Goal: Task Accomplishment & Management: Use online tool/utility

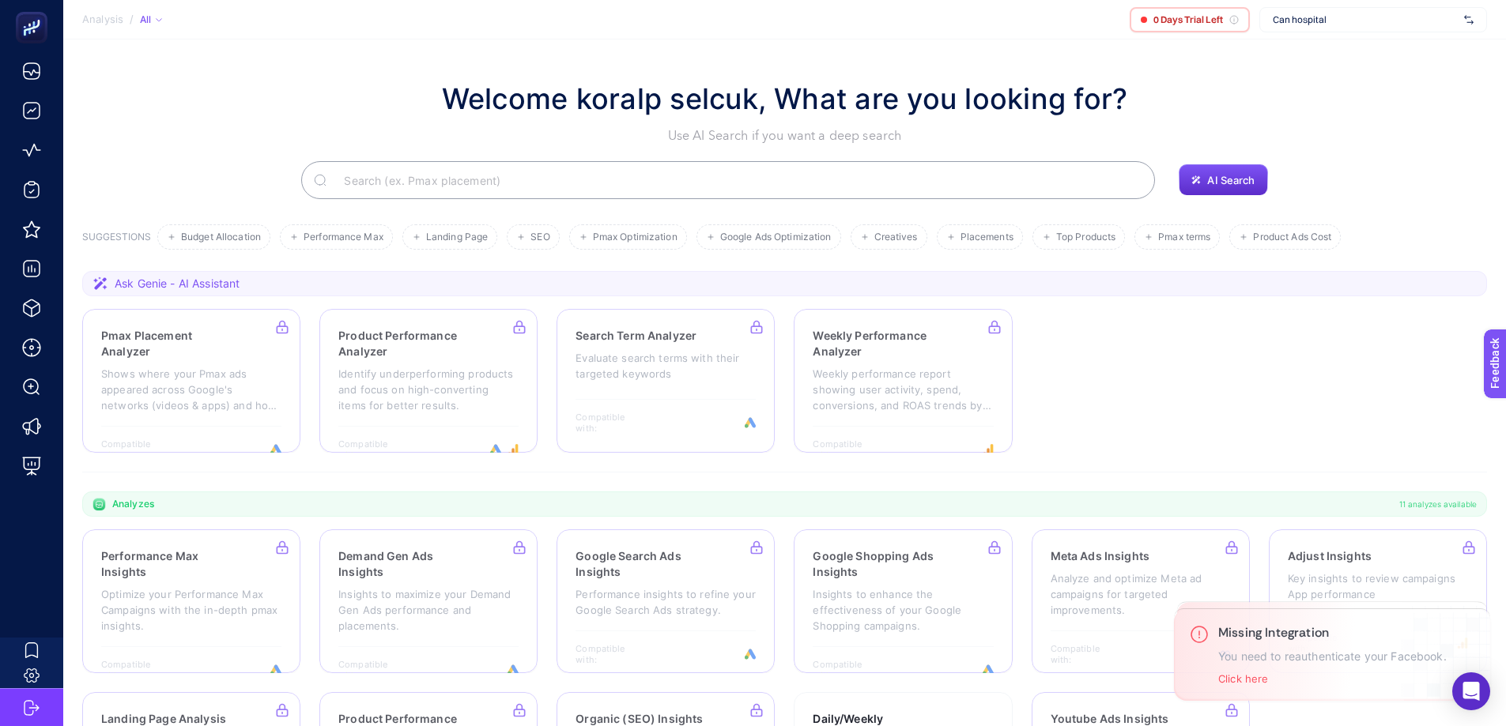
click at [1431, 22] on span "Can hospital" at bounding box center [1364, 19] width 185 height 13
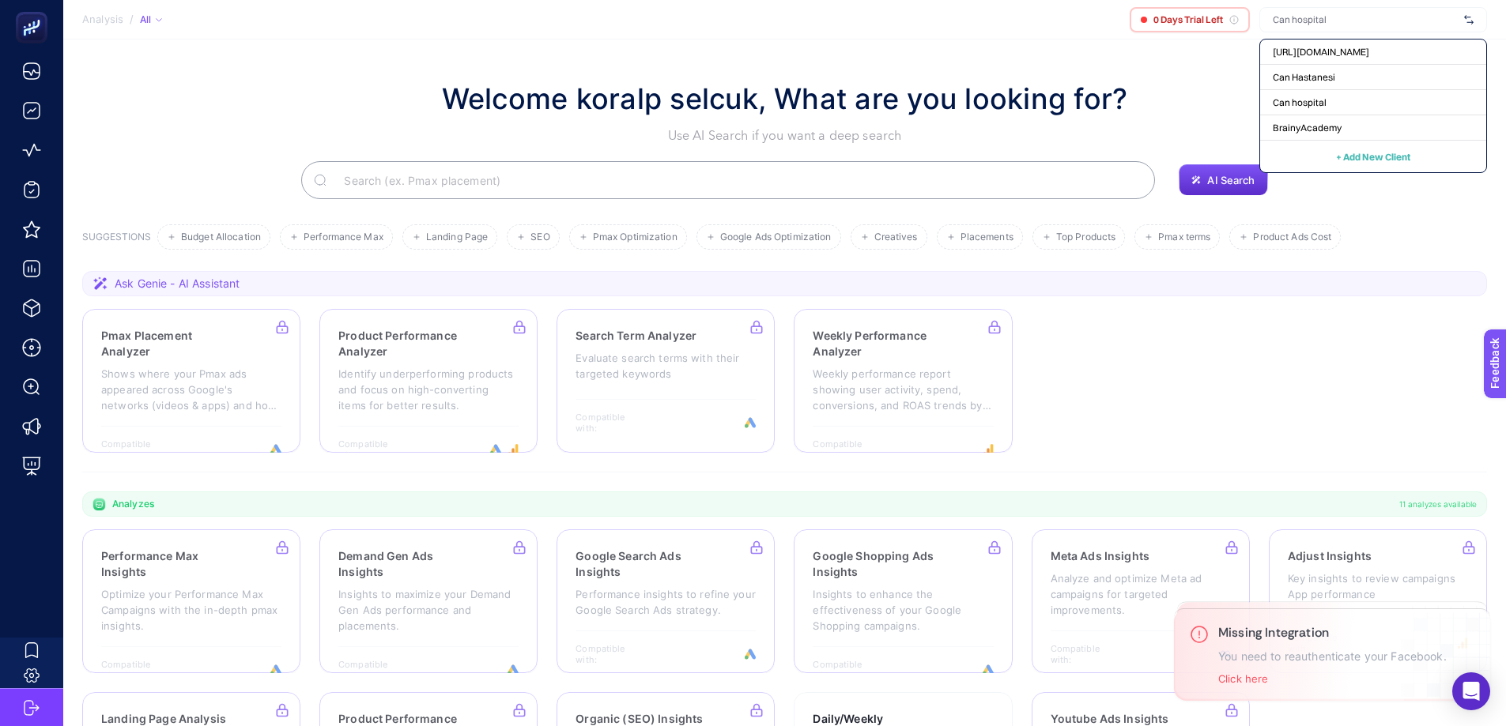
click at [364, 102] on div "Welcome koralp selcuk, What are you looking for? Use AI Search if you want a de…" at bounding box center [784, 111] width 1404 height 68
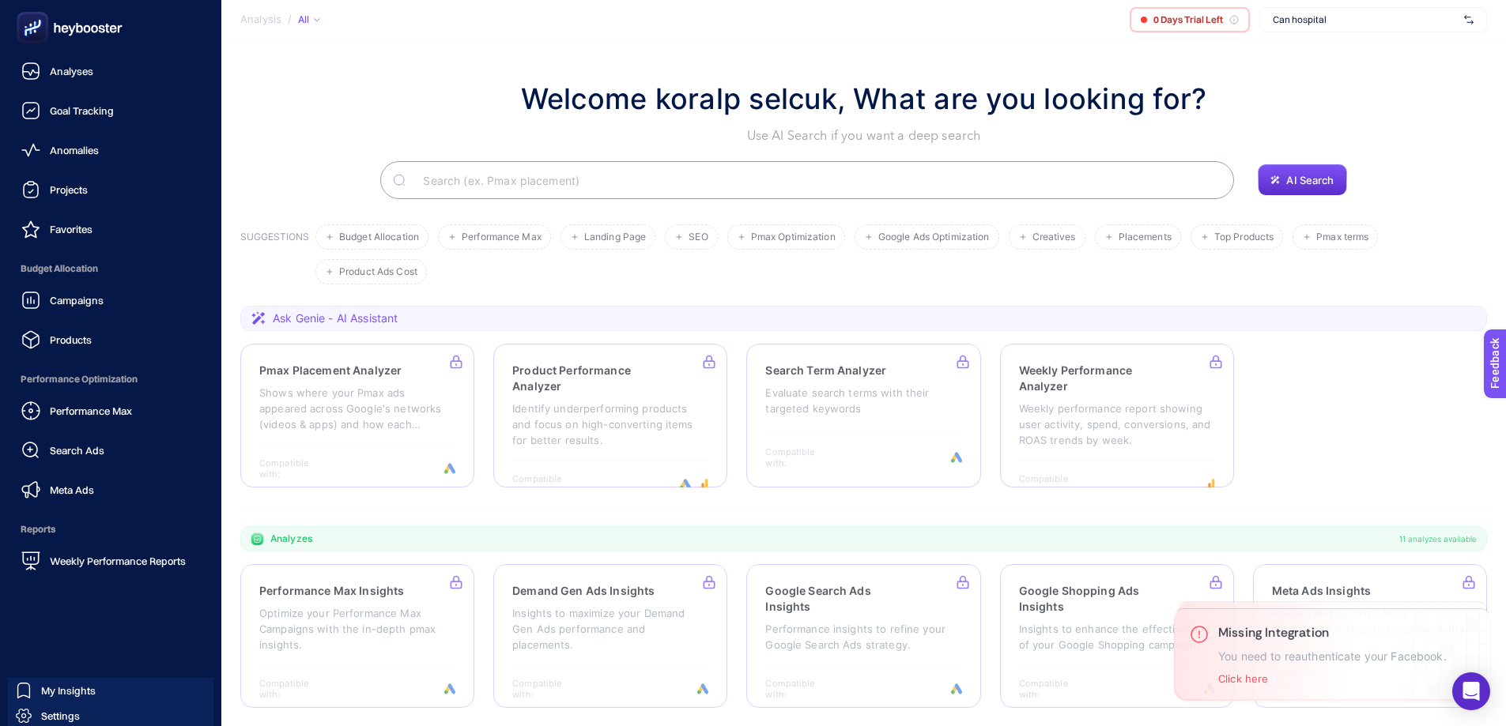
click at [25, 29] on rect at bounding box center [33, 28] width 26 height 26
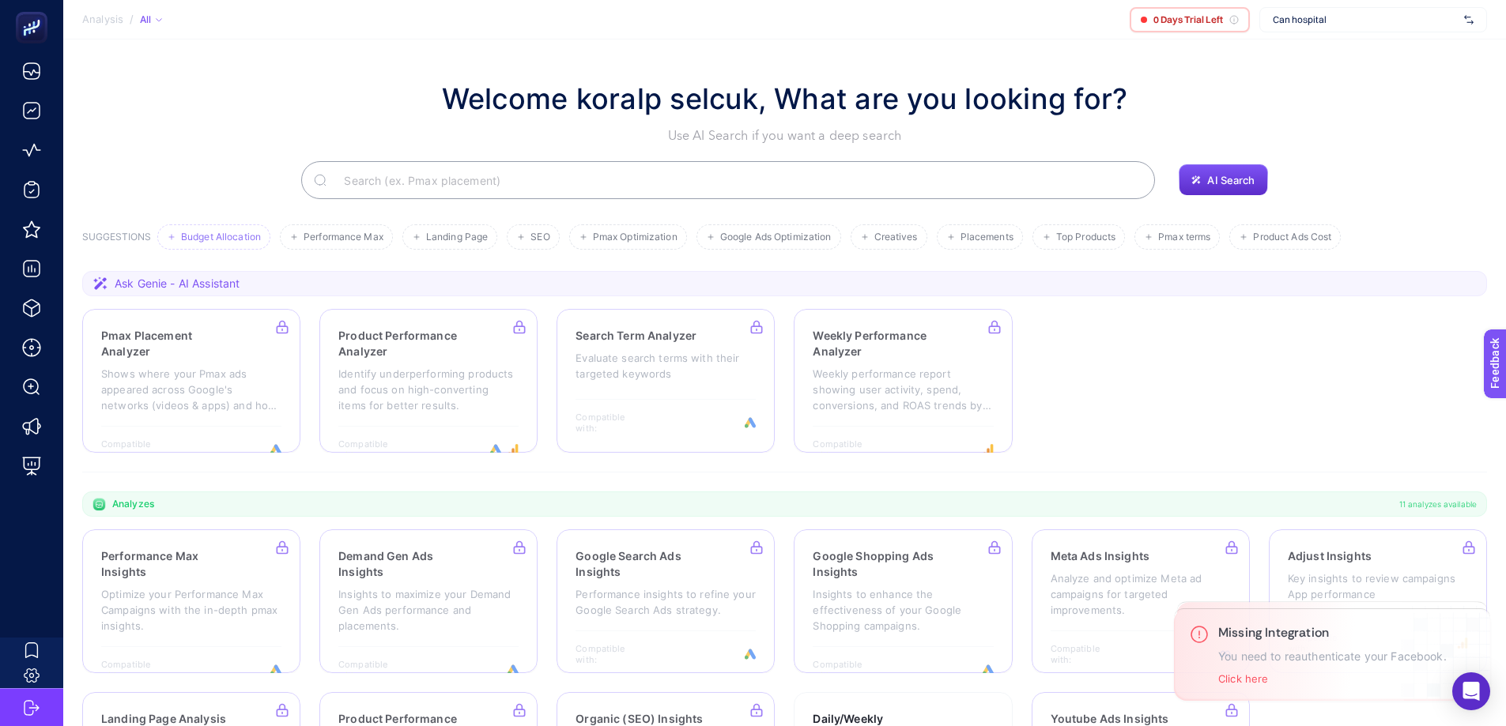
click at [218, 244] on li "Budget Allocation" at bounding box center [213, 236] width 113 height 25
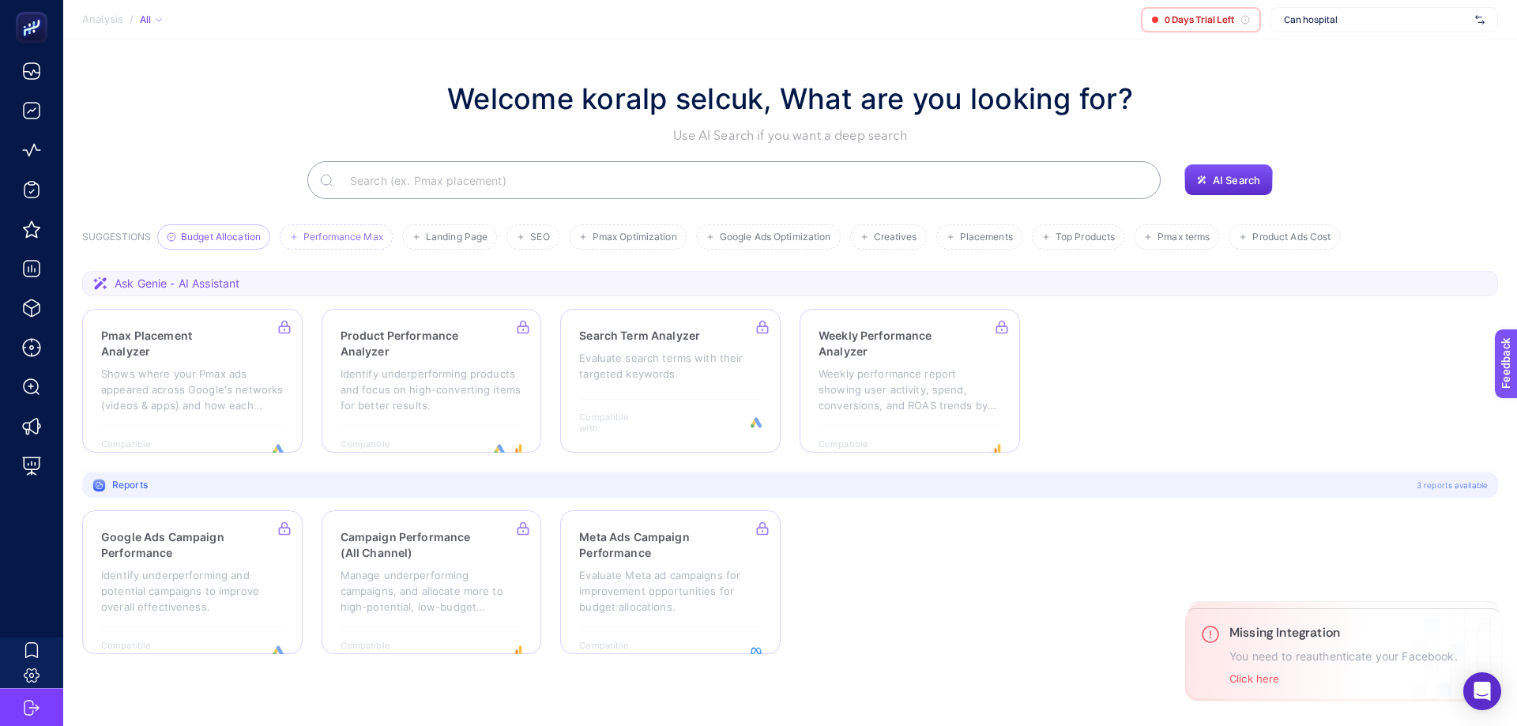
click at [323, 238] on span "Performance Max" at bounding box center [343, 238] width 80 height 12
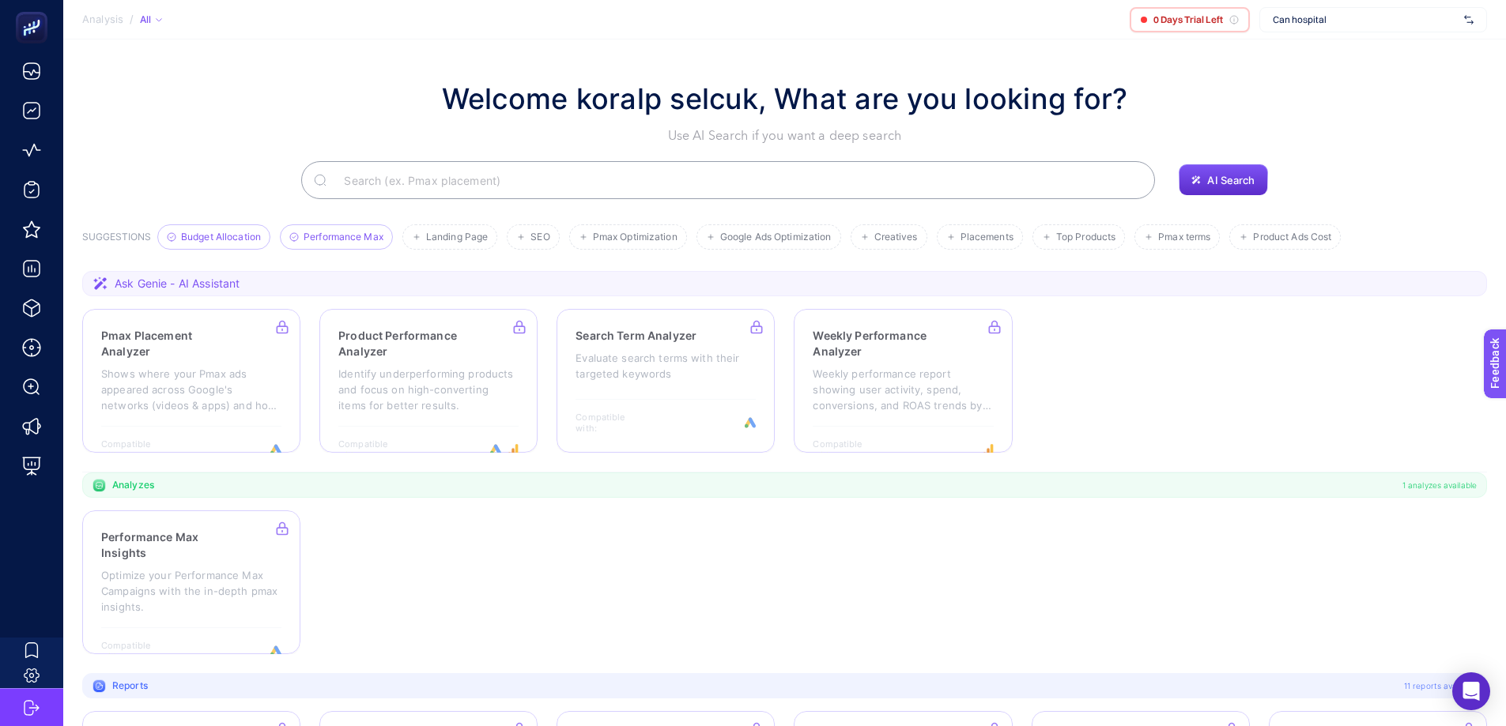
click at [198, 232] on span "Budget Allocation" at bounding box center [221, 238] width 80 height 12
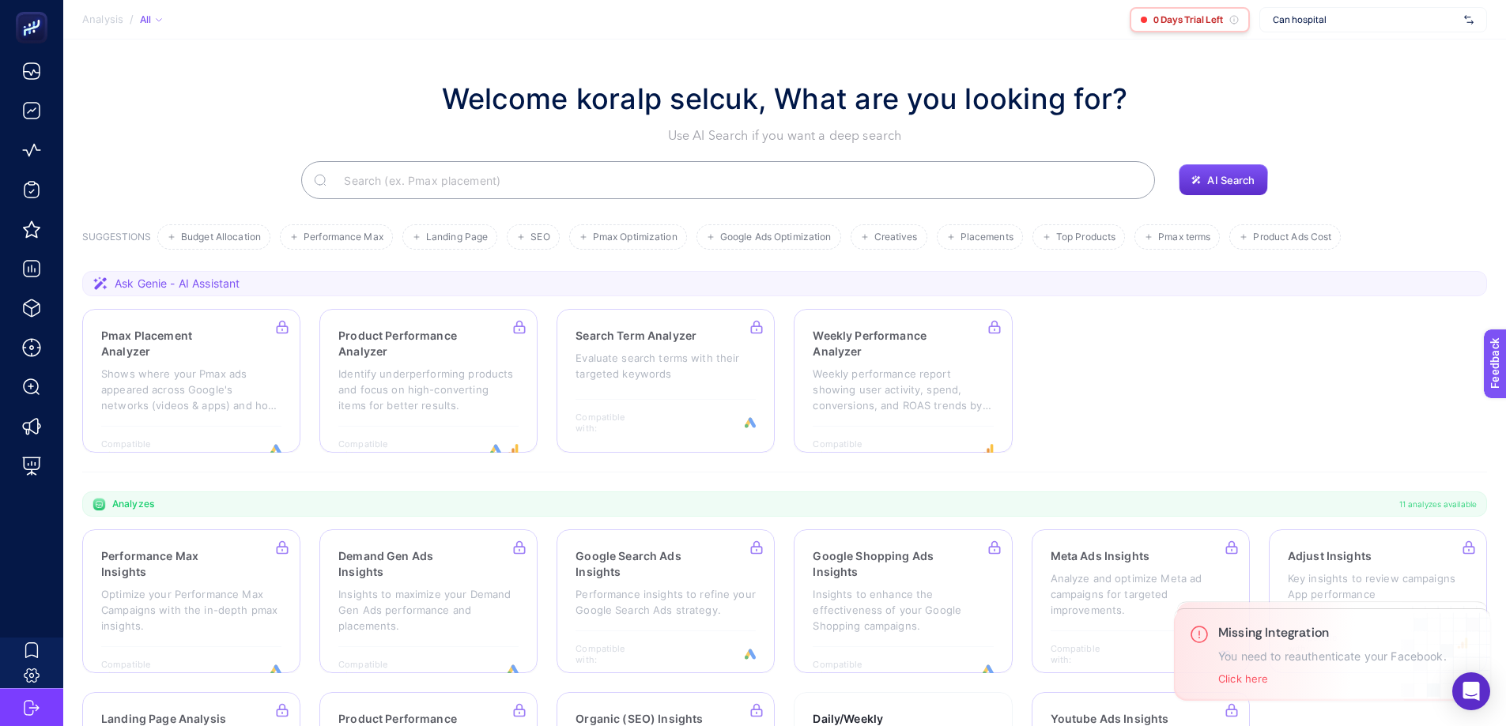
click at [1233, 23] on icon at bounding box center [1233, 19] width 9 height 9
click at [1163, 15] on span "0 Days Trial Left" at bounding box center [1188, 19] width 70 height 13
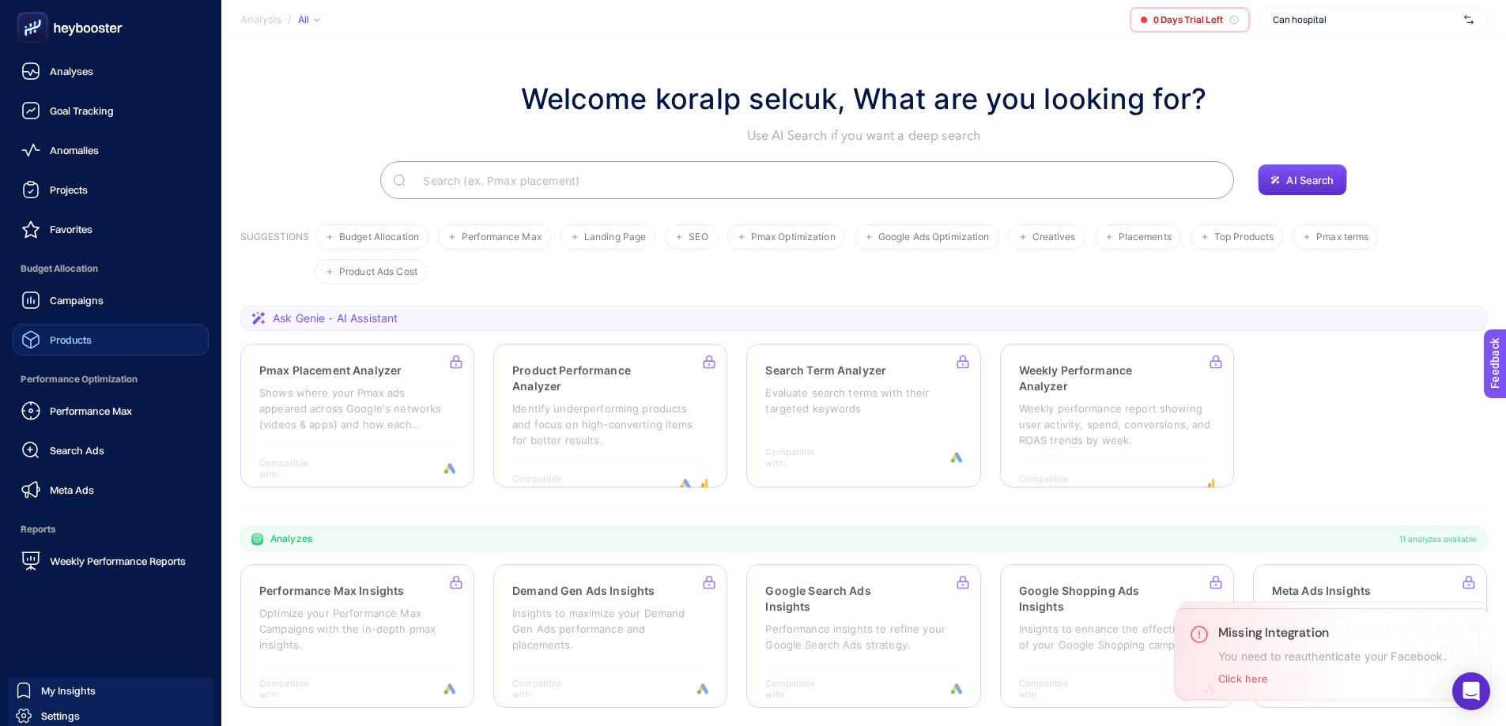
click at [74, 335] on span "Products" at bounding box center [71, 340] width 42 height 13
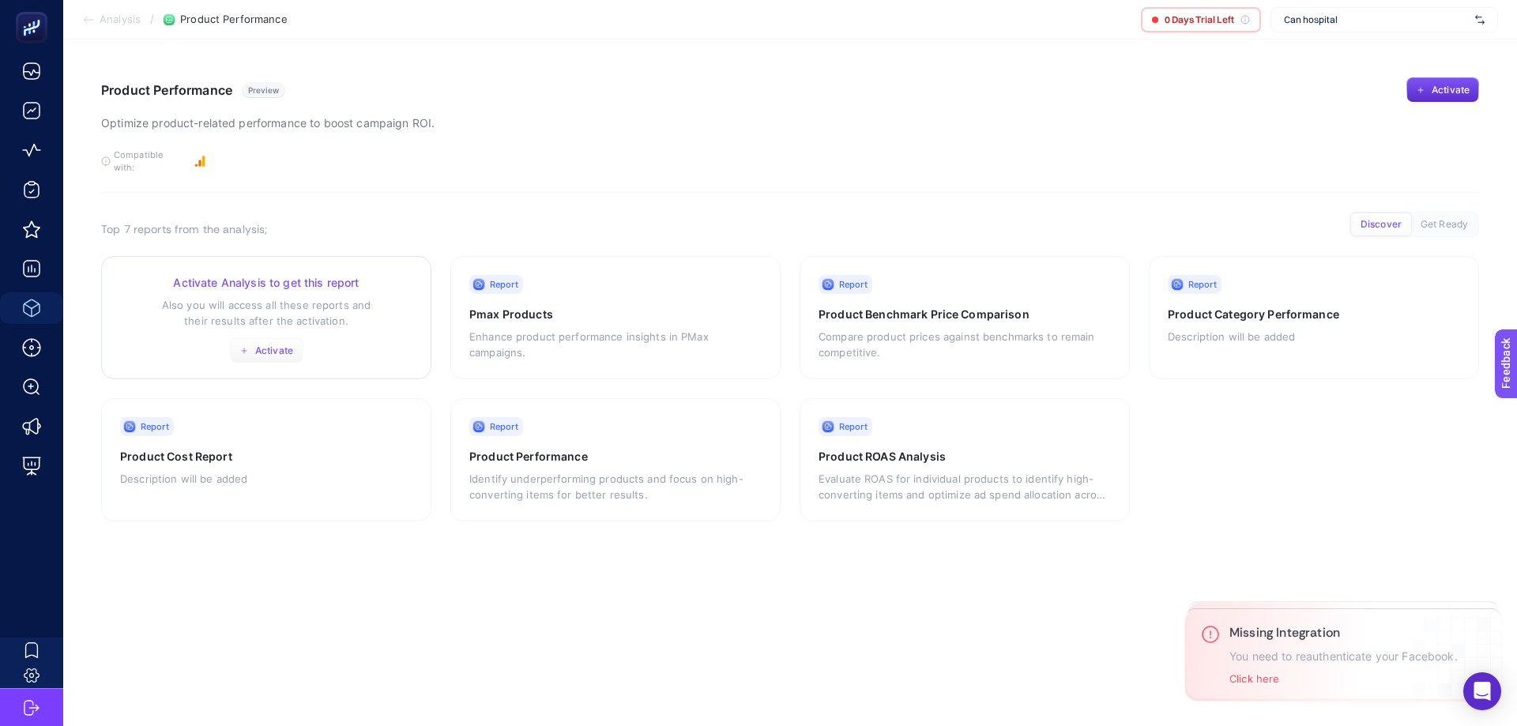
click at [281, 346] on button "Activate" at bounding box center [266, 350] width 73 height 25
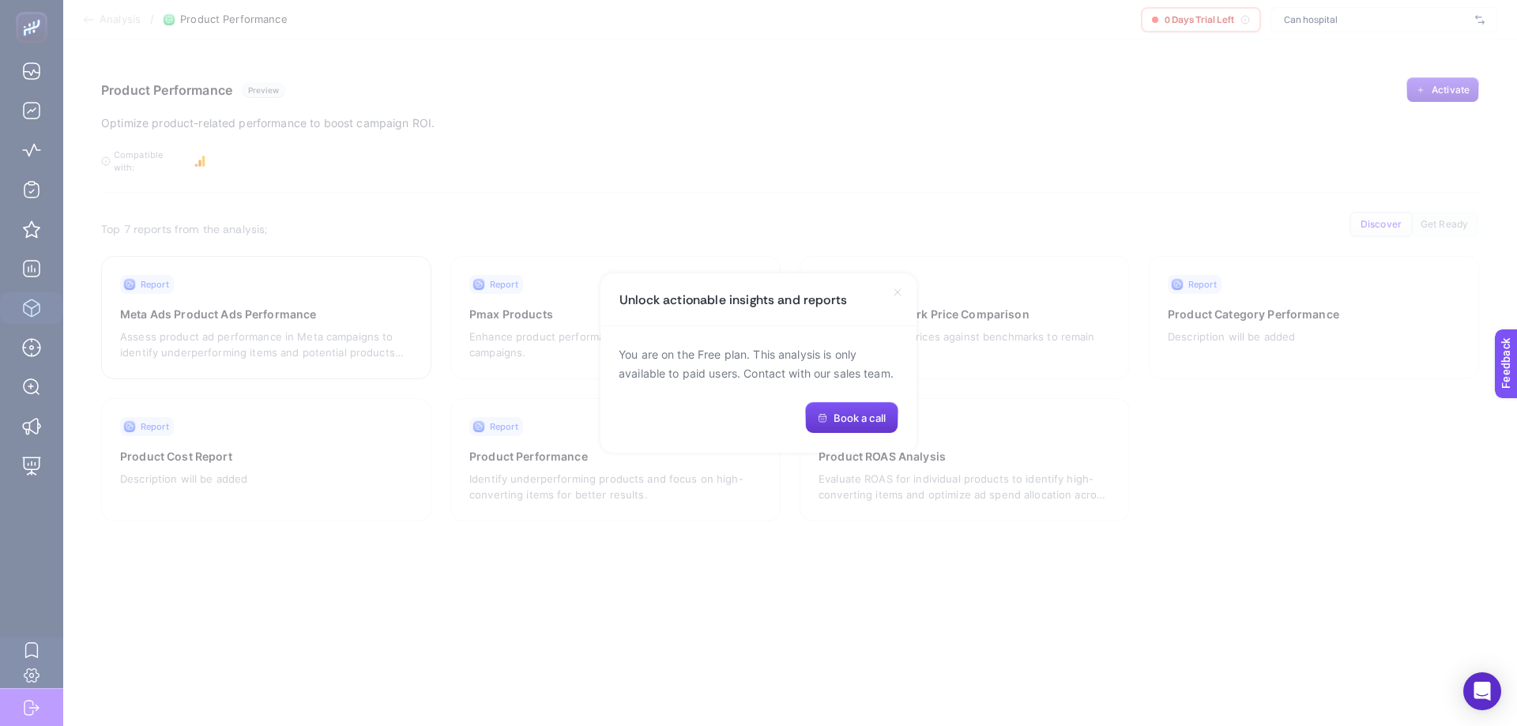
click at [863, 413] on span "Book a call" at bounding box center [860, 418] width 52 height 13
click at [242, 36] on section "Unlock actionable insights and reports You are on the Free plan. This analysis …" at bounding box center [758, 363] width 1517 height 726
